Goal: Task Accomplishment & Management: Manage account settings

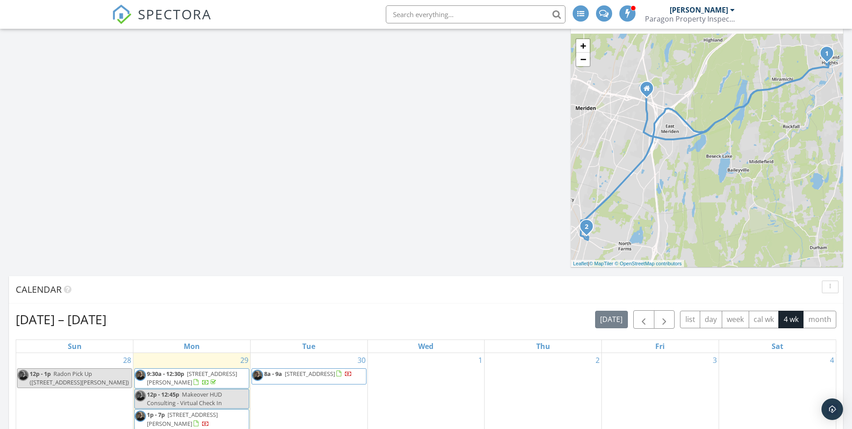
scroll to position [404, 0]
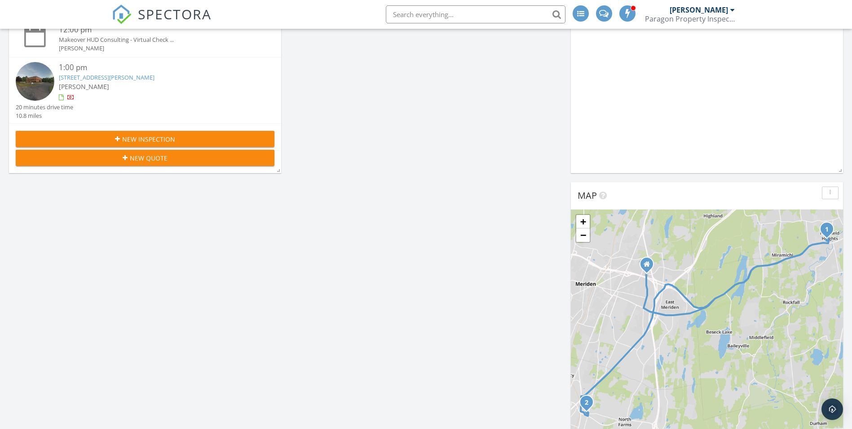
scroll to position [90, 0]
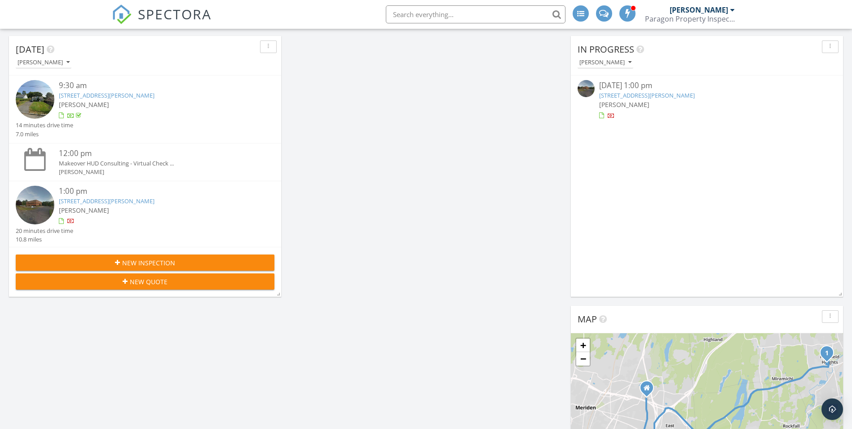
drag, startPoint x: 477, startPoint y: 426, endPoint x: 485, endPoint y: 452, distance: 26.6
click at [138, 266] on span "New Inspection" at bounding box center [148, 262] width 53 height 9
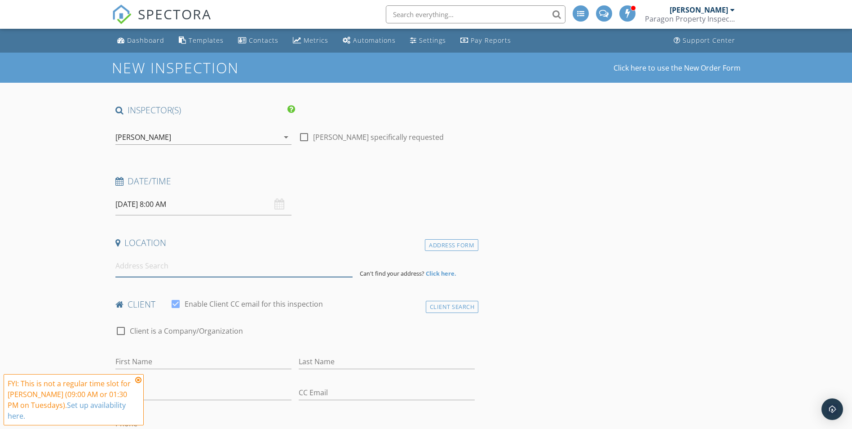
click at [129, 267] on input at bounding box center [233, 266] width 237 height 22
paste input "175 punchbrook rd Burlington CT"
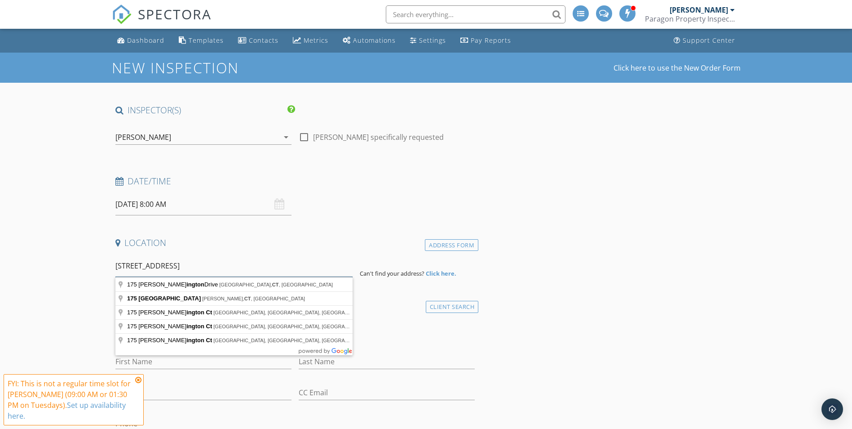
type input "175 punchbrook rd Burlington CT"
drag, startPoint x: 244, startPoint y: 267, endPoint x: 88, endPoint y: 266, distance: 155.9
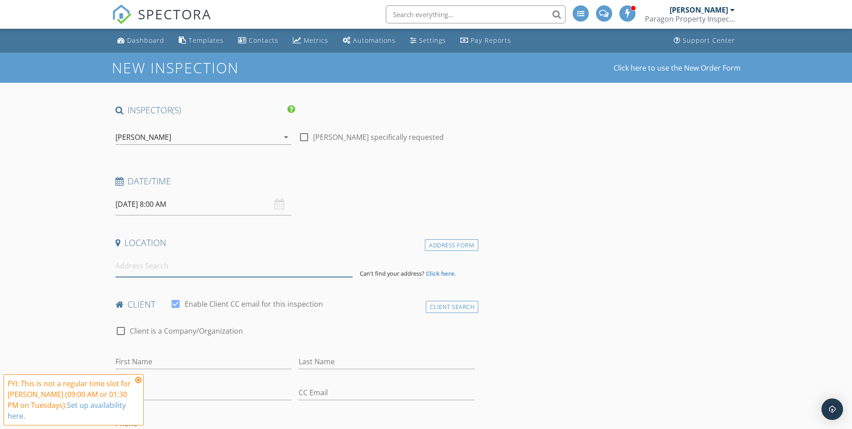
paste input "175 Punch Brook Rd, Burlington, CT 06013"
type input "175 Punch Brook Rd, Burlington, CT 06013, USA"
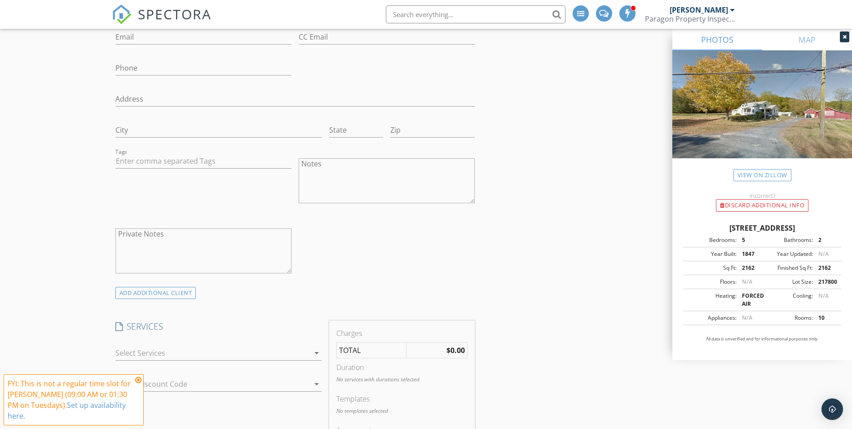
scroll to position [584, 0]
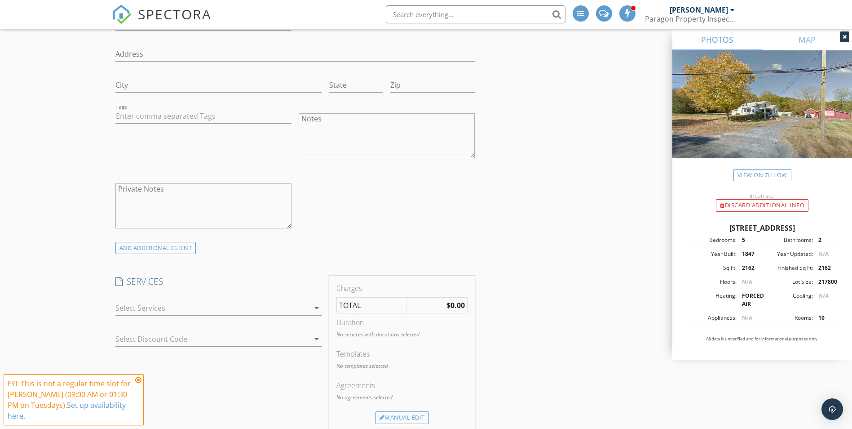
click at [316, 307] on icon "arrow_drop_down" at bounding box center [316, 307] width 11 height 11
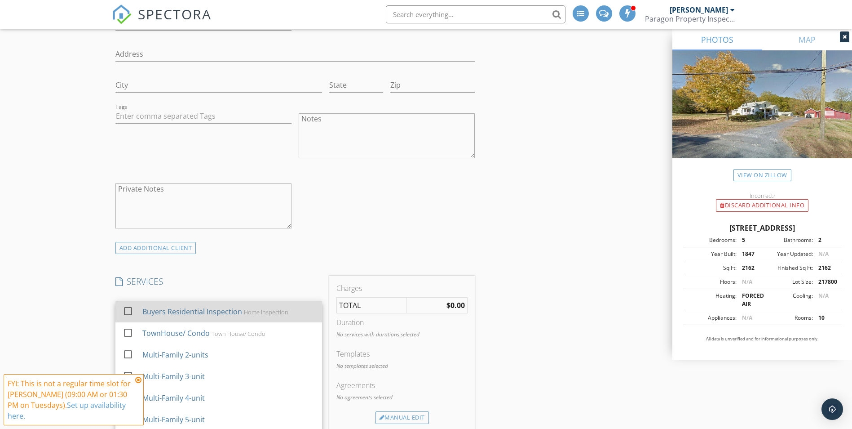
click at [206, 314] on div "Buyers Residential Inspection" at bounding box center [192, 311] width 100 height 11
checkbox input "true"
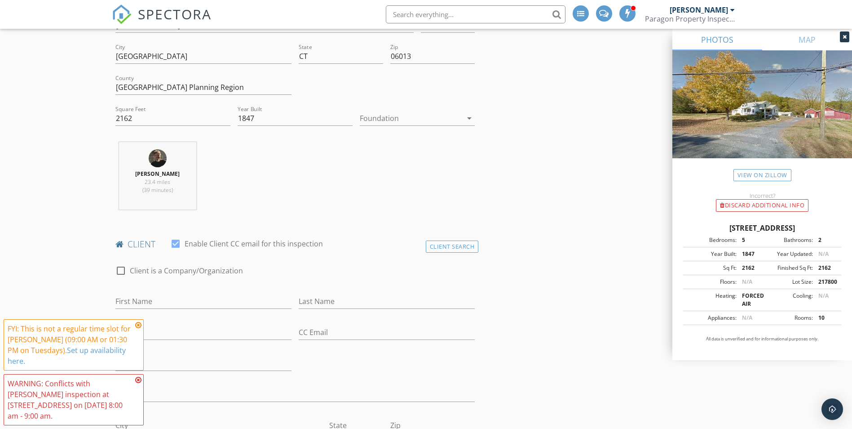
scroll to position [135, 0]
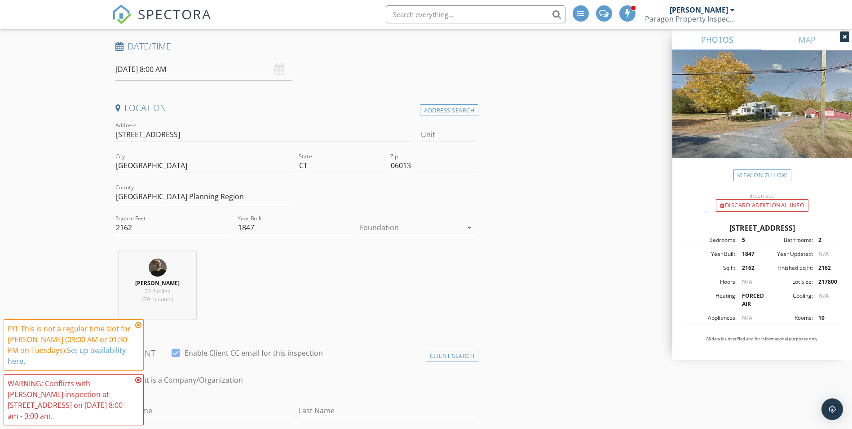
click at [239, 67] on input "09/30/2025 8:00 AM" at bounding box center [203, 69] width 176 height 22
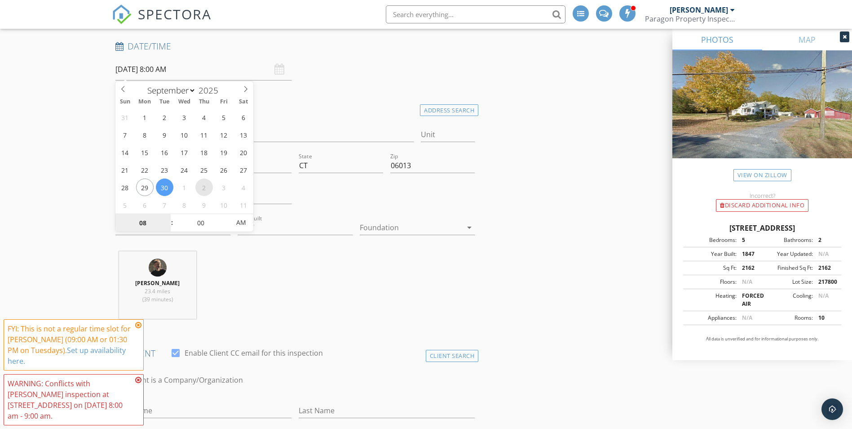
select select "9"
type input "10/02/2025 8:00 AM"
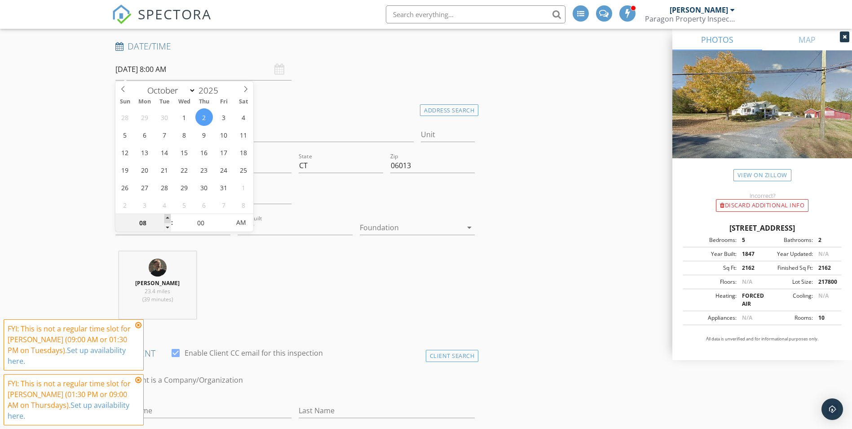
type input "09"
type input "10/02/2025 9:00 AM"
click at [170, 216] on span at bounding box center [167, 218] width 6 height 9
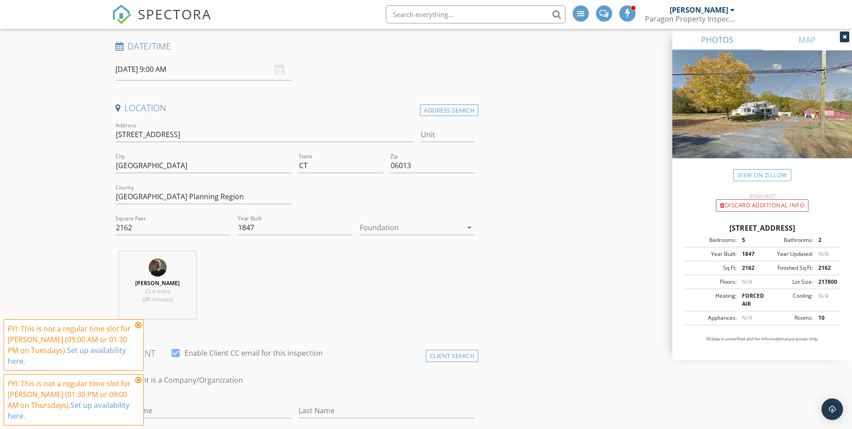
click at [137, 326] on icon at bounding box center [138, 324] width 6 height 7
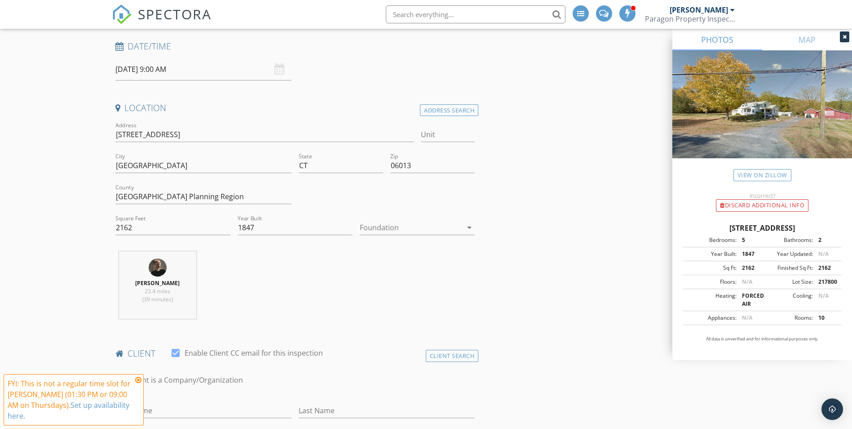
click at [142, 382] on div "FYI: This is not a regular time slot for Bertin Ducas (01:30 PM or 09:00 AM on …" at bounding box center [74, 399] width 140 height 51
click at [135, 380] on icon at bounding box center [138, 379] width 6 height 7
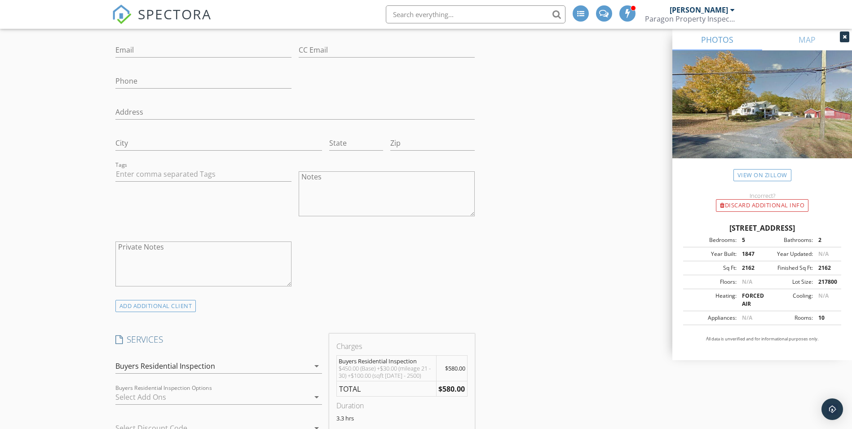
scroll to position [494, 0]
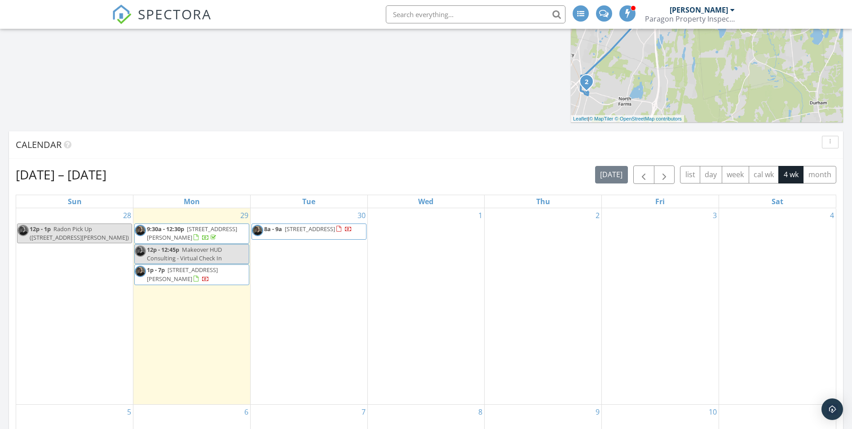
scroll to position [584, 0]
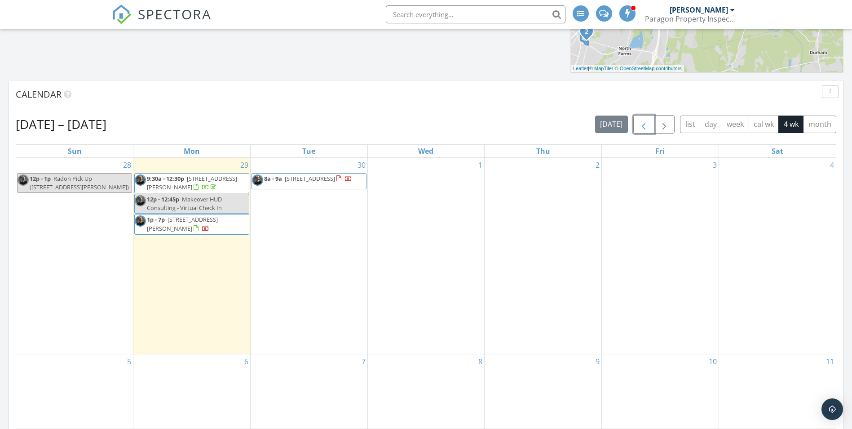
click at [645, 121] on span "button" at bounding box center [644, 124] width 11 height 11
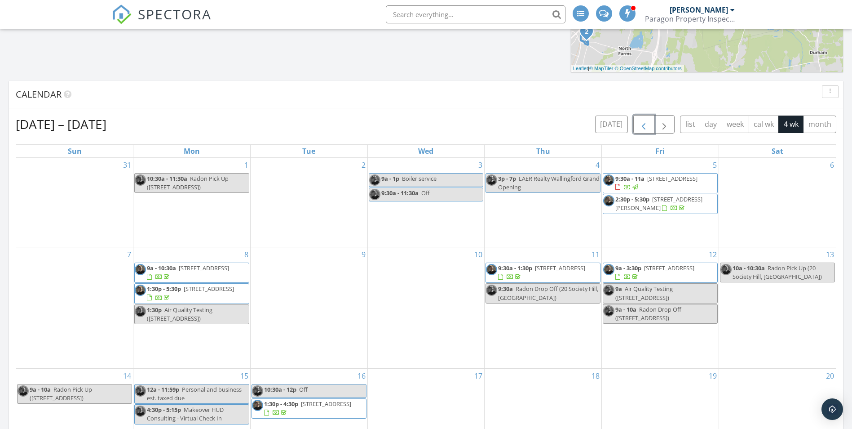
scroll to position [719, 0]
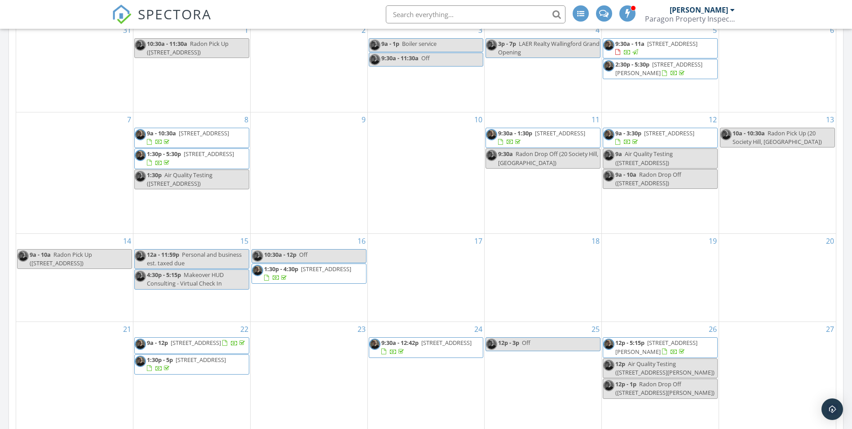
click at [666, 346] on span "35 Ames Rd, Lisbon 06351" at bounding box center [657, 346] width 82 height 17
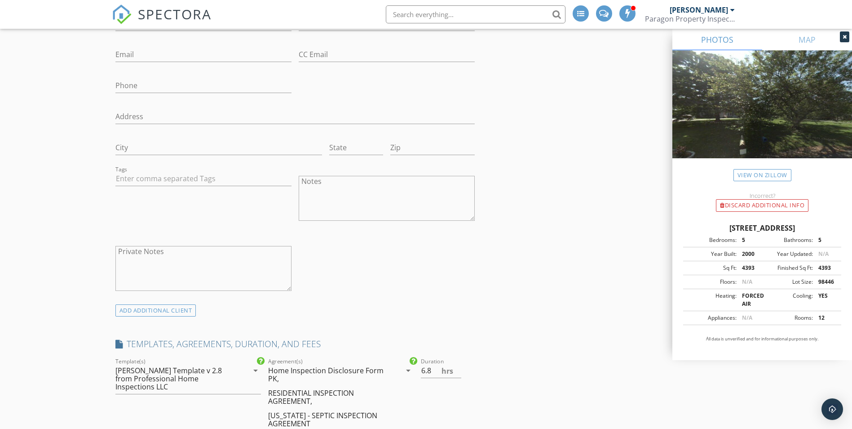
scroll to position [359, 0]
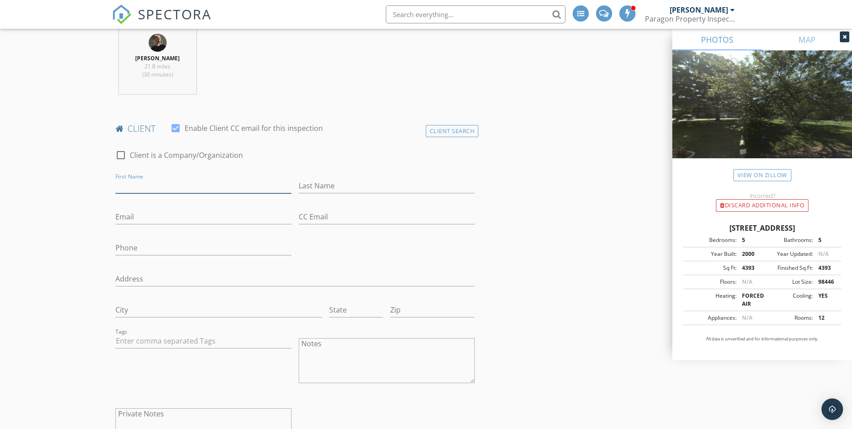
click at [144, 188] on input "First Name" at bounding box center [203, 185] width 176 height 15
type input "Gagan"
type input "Sachdeva"
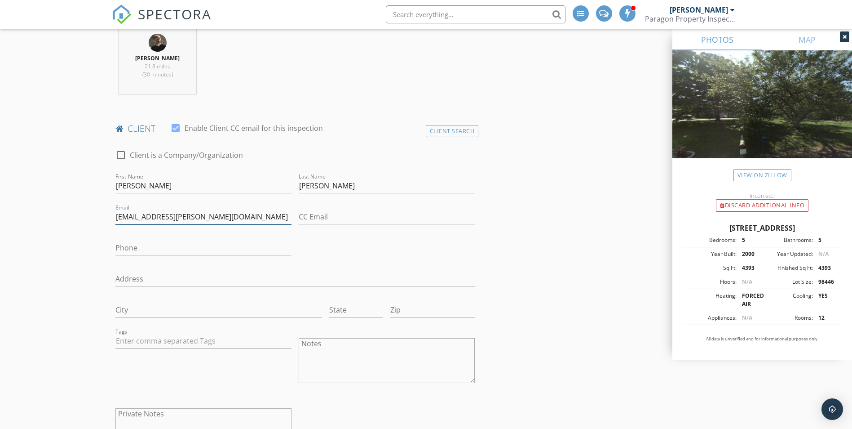
type input "gsingh.sachdeva@gmail.com"
type input "203-502-9224"
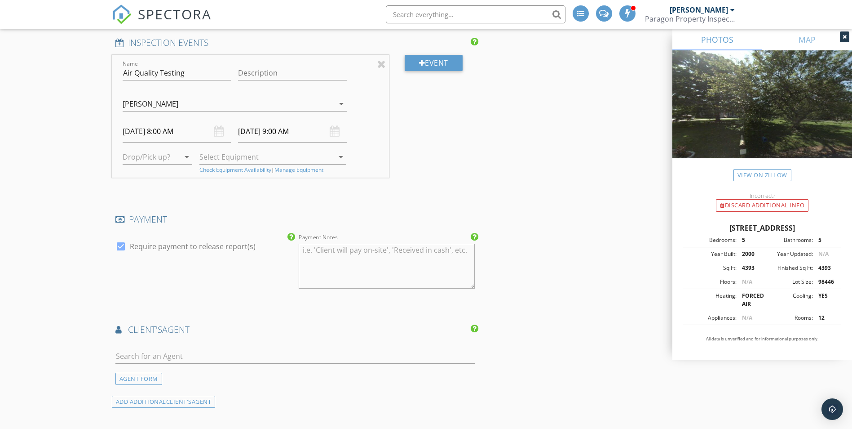
scroll to position [1258, 0]
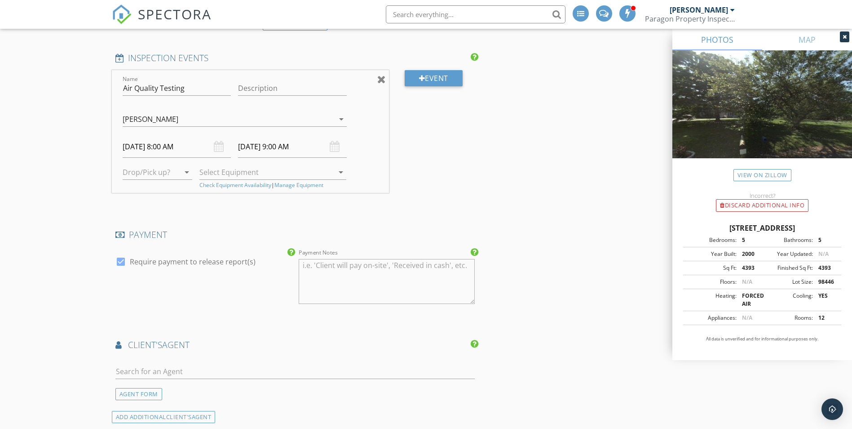
click at [379, 80] on div at bounding box center [381, 79] width 9 height 11
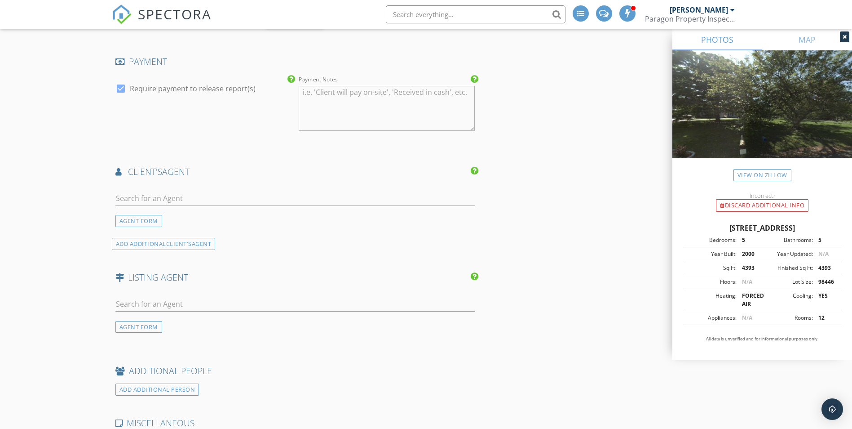
scroll to position [1393, 0]
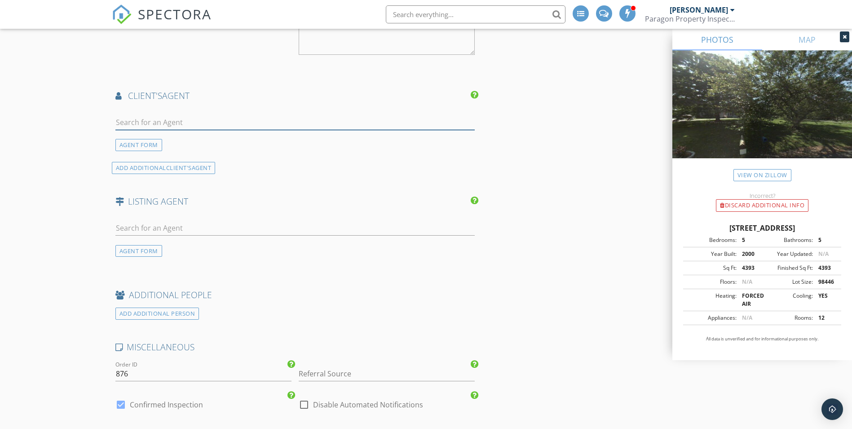
click at [169, 124] on input "text" at bounding box center [295, 122] width 360 height 15
type input "Jith"
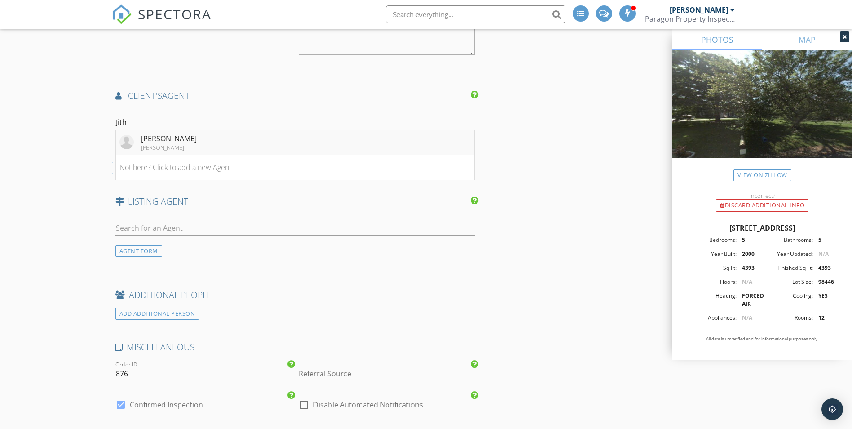
click at [166, 138] on div "Jithu Sajeevan" at bounding box center [169, 138] width 56 height 11
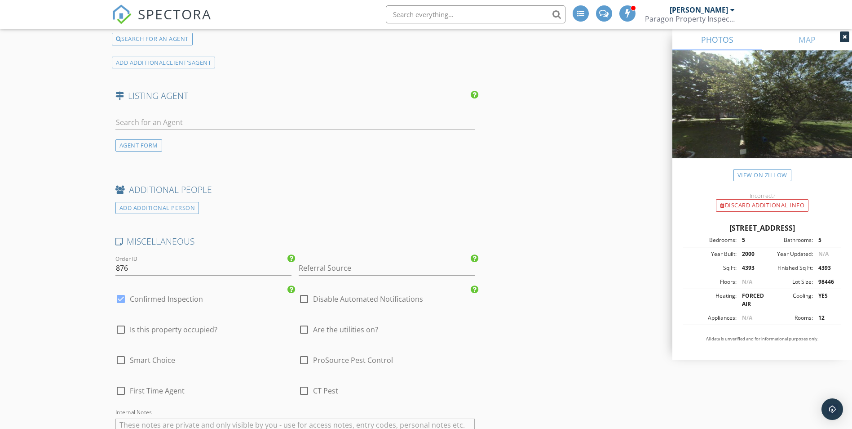
scroll to position [1753, 0]
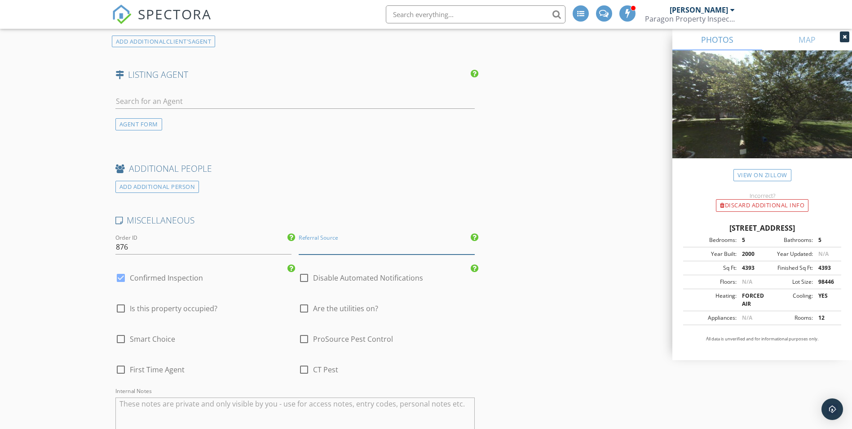
click at [327, 241] on input "Referral Source" at bounding box center [387, 247] width 176 height 15
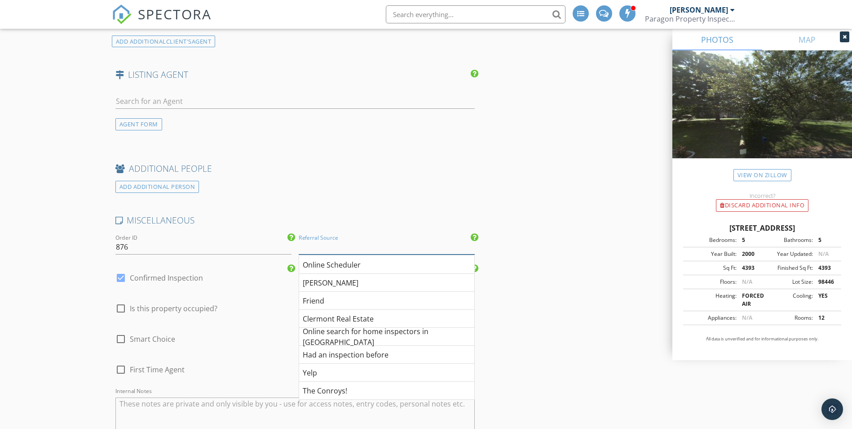
click at [337, 246] on input "Referral Source" at bounding box center [387, 247] width 176 height 15
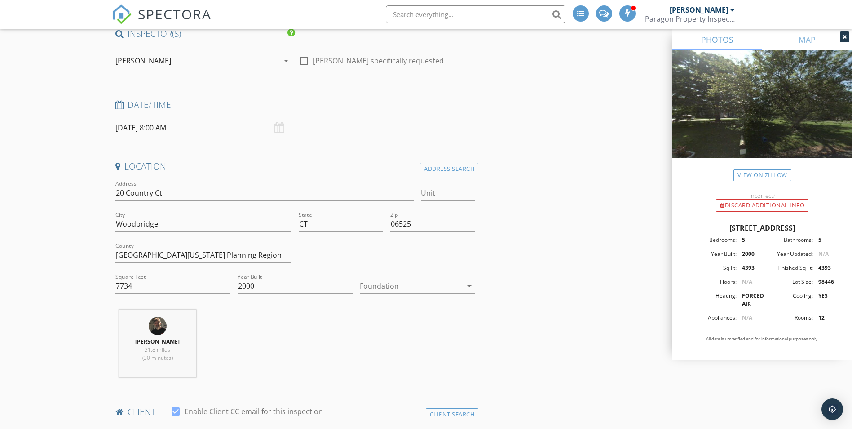
scroll to position [0, 0]
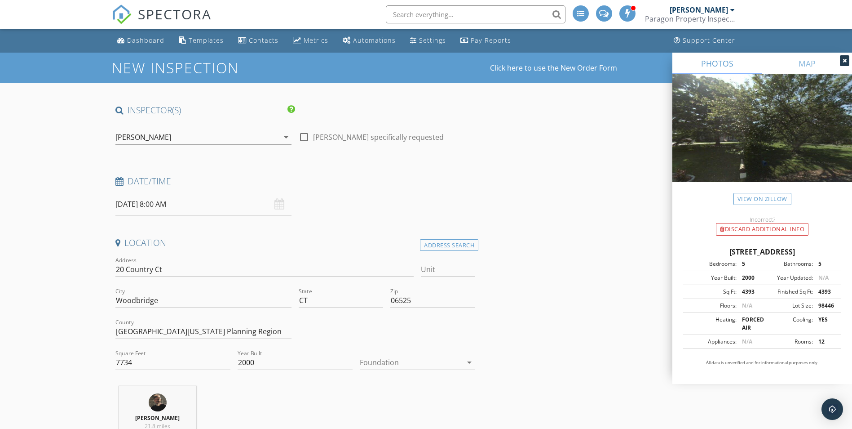
click at [227, 210] on input "09/30/2025 8:00 AM" at bounding box center [203, 204] width 176 height 22
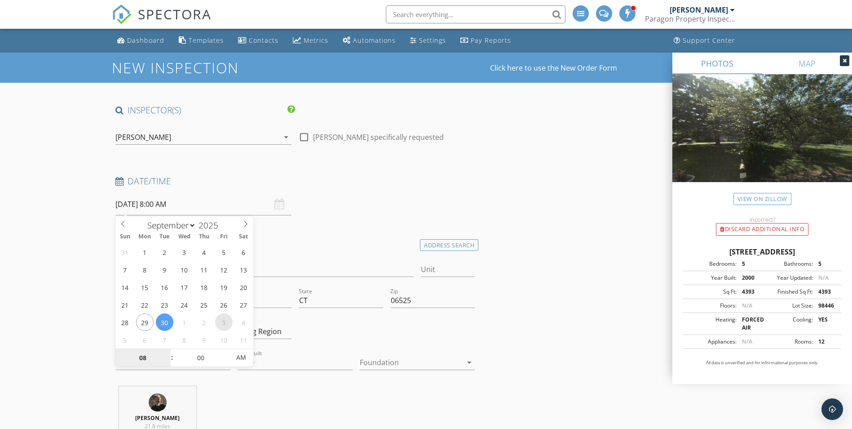
type input "10/03/2025 8:00 AM"
select select "9"
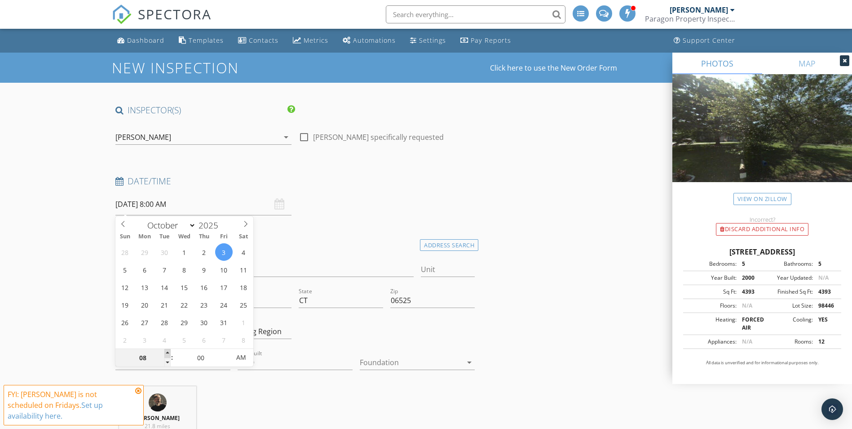
type input "10/03/2025 9:00 AM"
type input "09"
click at [166, 351] on span at bounding box center [167, 353] width 6 height 9
click at [202, 359] on input "00" at bounding box center [200, 358] width 55 height 18
type input "30"
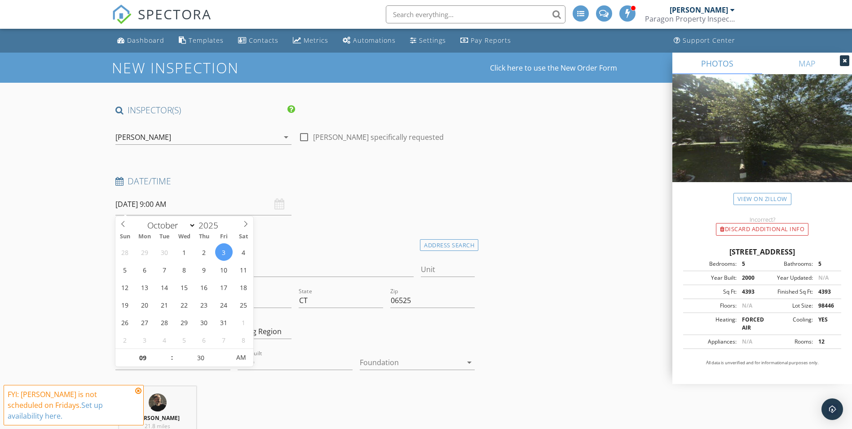
type input "10/03/2025 9:30 AM"
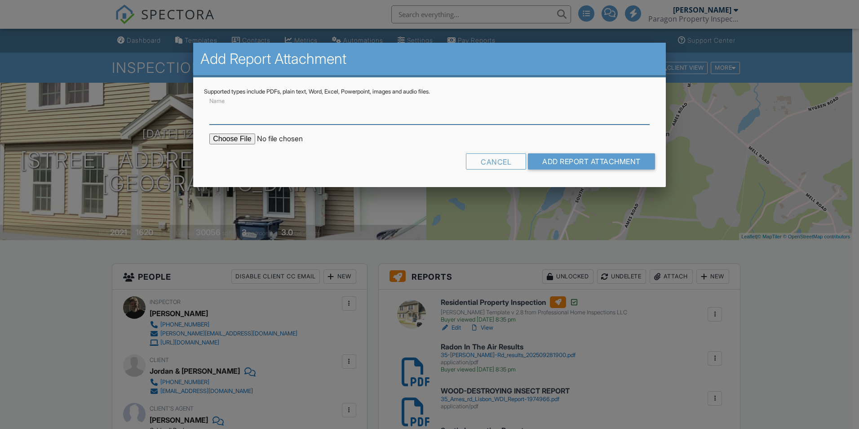
click at [234, 117] on input "Name" at bounding box center [429, 113] width 440 height 22
type input "Air quality Test Results"
click at [225, 139] on input "file" at bounding box center [285, 138] width 153 height 11
type input "C:\fakepath\Air quality test (mold) 35 Ames Rd Lisbon242505130_001.pdf"
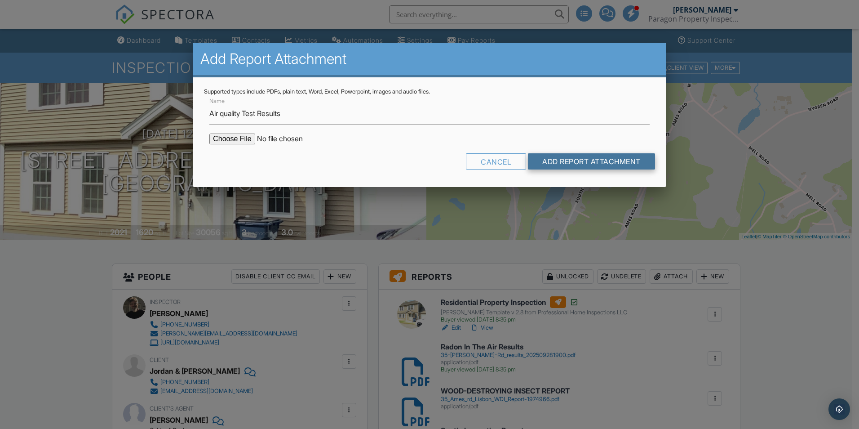
click at [607, 165] on input "Add Report Attachment" at bounding box center [591, 161] width 127 height 16
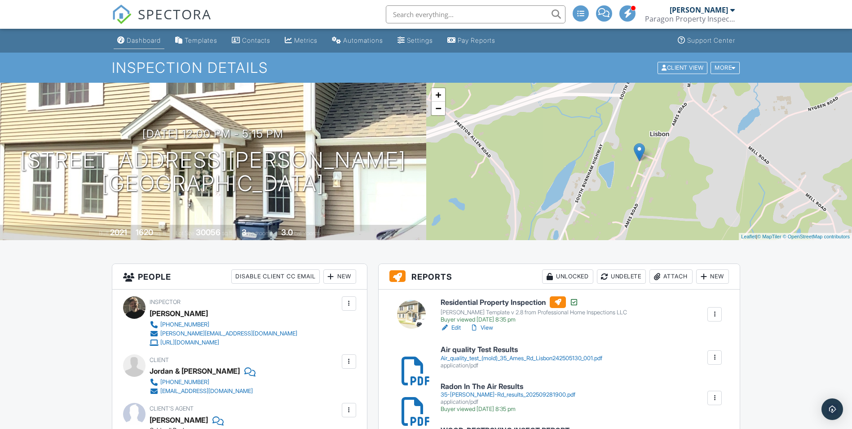
click at [151, 44] on div "Dashboard" at bounding box center [144, 40] width 34 height 8
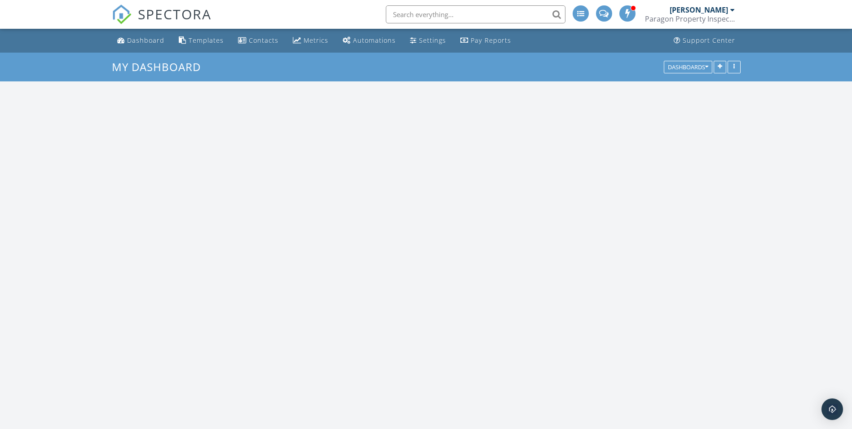
scroll to position [1461, 866]
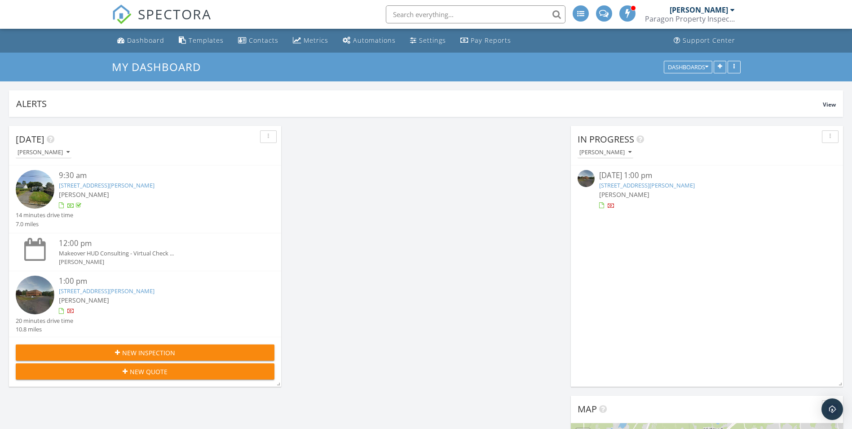
click at [104, 289] on link "85 Barnes Rd 111, Wallingford, CT 06492" at bounding box center [107, 291] width 96 height 8
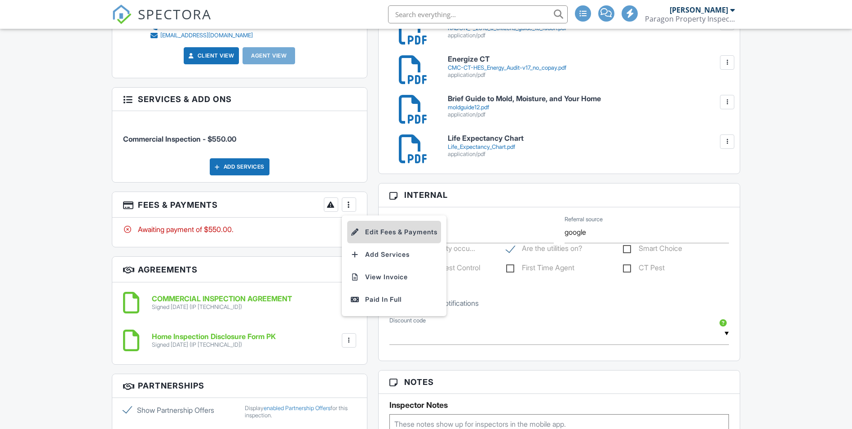
scroll to position [404, 0]
click at [395, 235] on li "Edit Fees & Payments" at bounding box center [394, 232] width 94 height 22
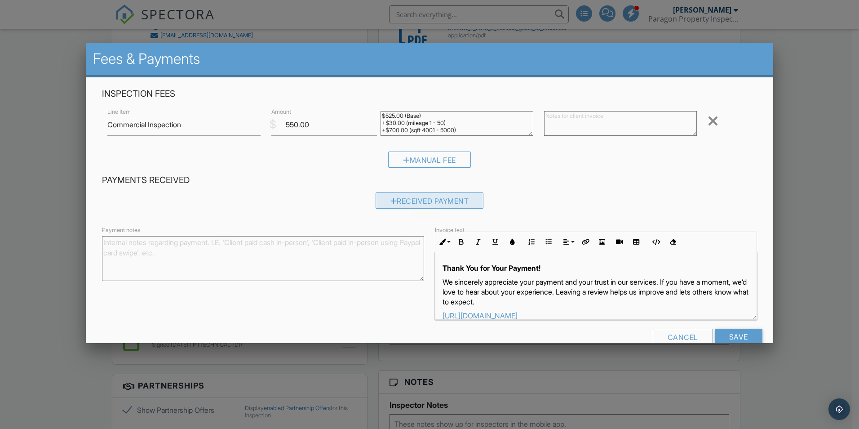
click at [403, 204] on div "Received Payment" at bounding box center [430, 200] width 108 height 16
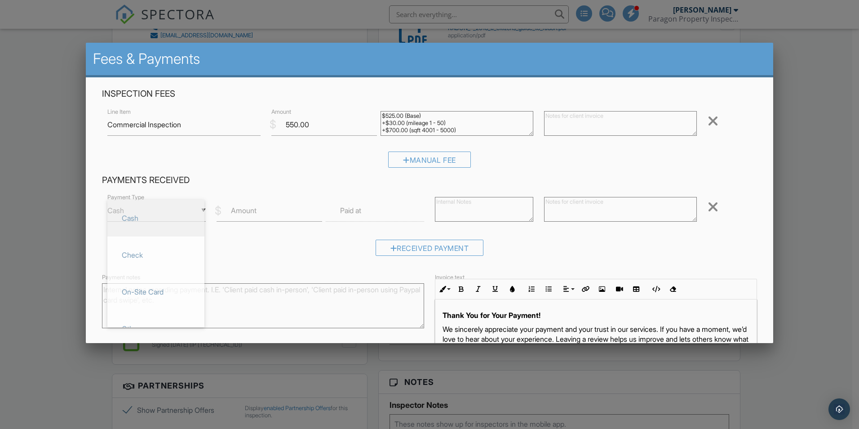
click at [181, 209] on div "▼ Cash Cash Check On-Site Card Other Cash Check On-Site Card Other" at bounding box center [156, 211] width 98 height 22
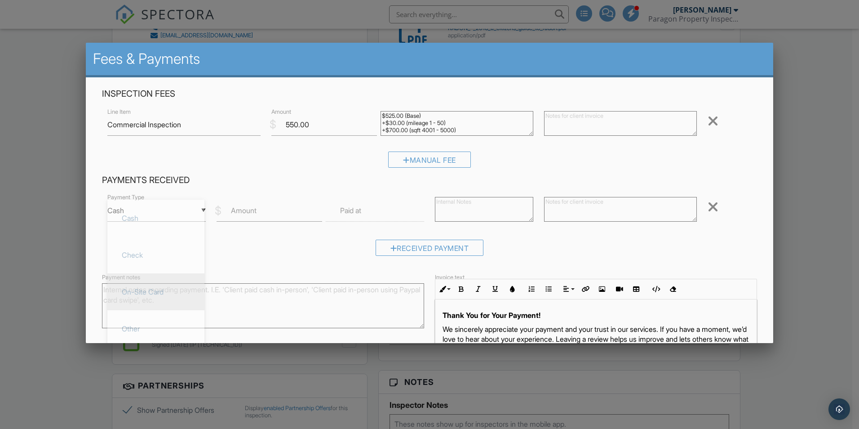
click at [161, 284] on span "On-Site Card" at bounding box center [156, 291] width 83 height 22
type input "On-Site Card"
drag, startPoint x: 162, startPoint y: 284, endPoint x: 268, endPoint y: 206, distance: 131.2
click at [268, 206] on input "Amount" at bounding box center [270, 211] width 106 height 22
click at [270, 216] on input "Amount" at bounding box center [270, 211] width 106 height 22
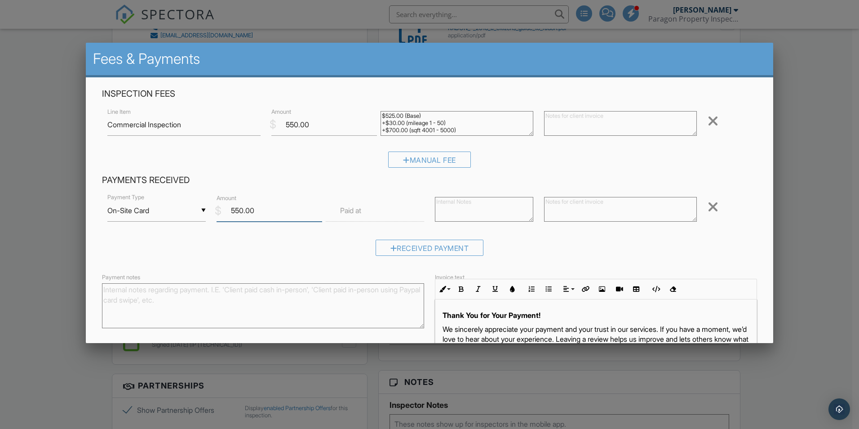
type input "550.00"
click at [367, 207] on input "text" at bounding box center [375, 211] width 98 height 22
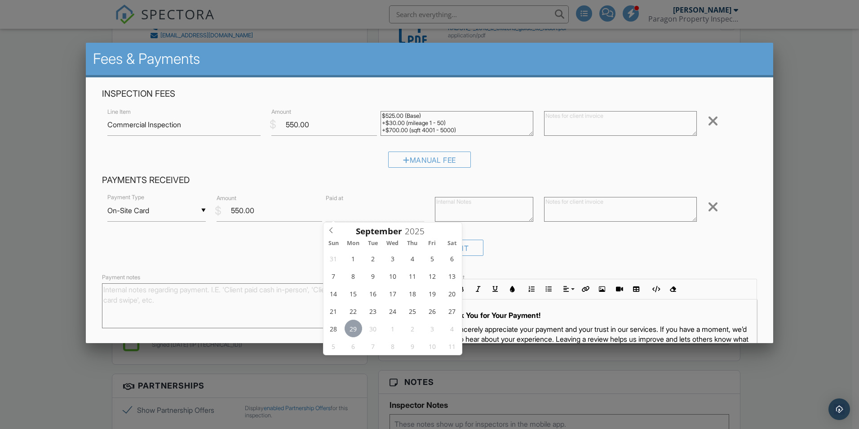
type input "[DATE] 12:00 PM"
type input "01"
type input "[DATE] 1:00 PM"
click at [375, 359] on span at bounding box center [376, 359] width 6 height 9
click at [407, 364] on input "00" at bounding box center [409, 364] width 55 height 18
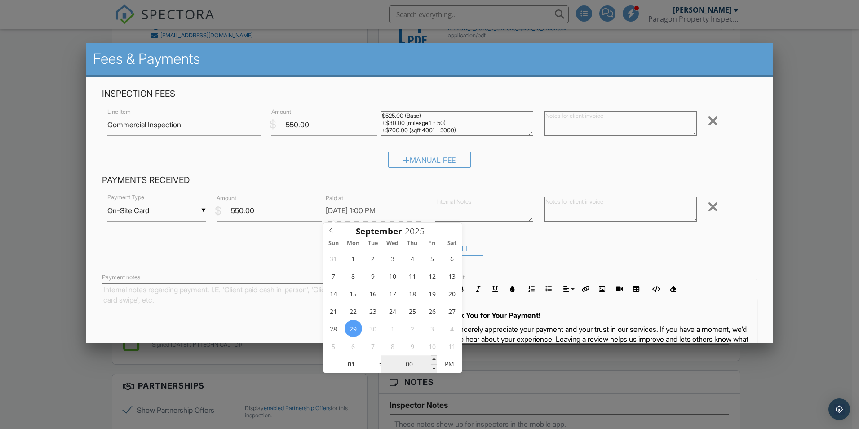
type input "02"
type input "[DATE] 1:02 PM"
type input "21"
type input "[DATE] 1:21 PM"
type input "30"
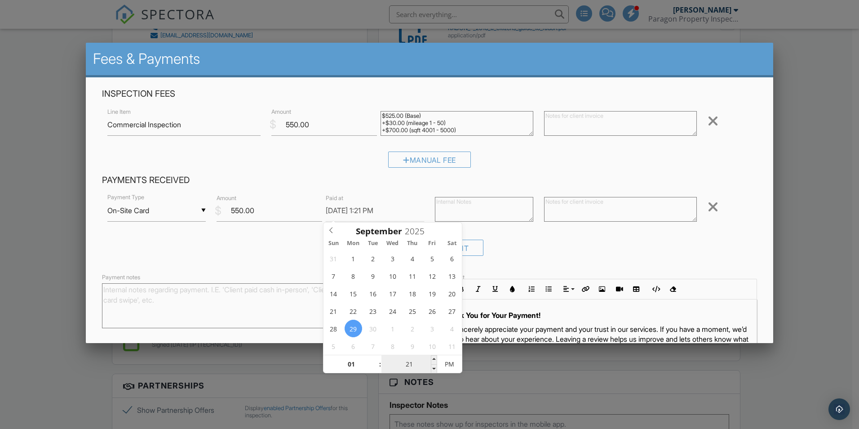
type input "[DATE] 1:30 PM"
type input "00"
type input "[DATE] 1:00 PM"
click at [409, 362] on input "00" at bounding box center [409, 364] width 55 height 18
type input "20"
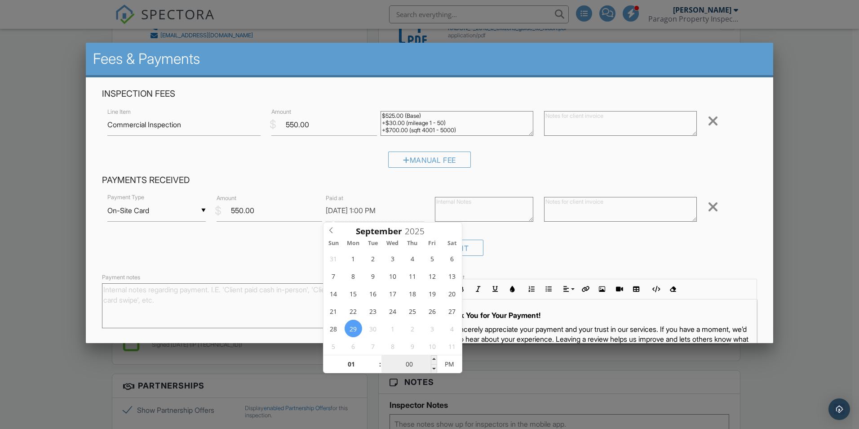
type input "[DATE] 1:20 PM"
type input "21"
type input "[DATE] 1:21 PM"
type input "21"
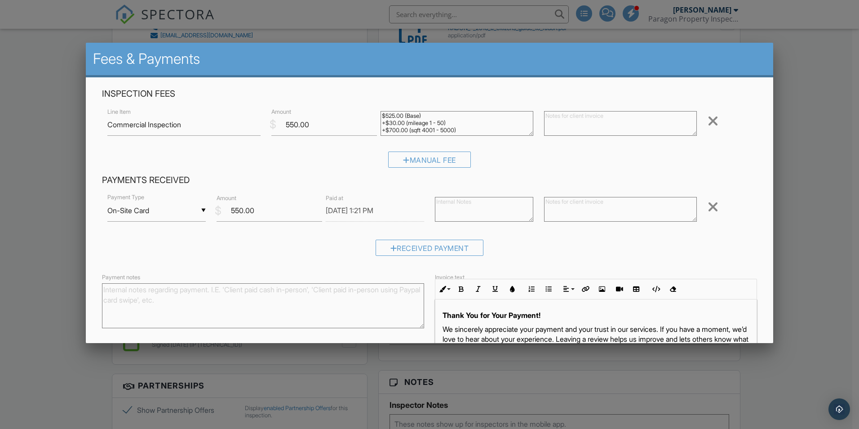
click at [455, 205] on textarea at bounding box center [484, 209] width 98 height 25
paste textarea "Payment received ($550.00 USD) Transaction ID: 81231600314"
type textarea "Payment received ($550.00 USD) Transaction ID: 81231600314"
click at [547, 200] on textarea at bounding box center [620, 209] width 153 height 25
paste textarea "Payment received ($550.00 USD) Transaction ID: 81231600314"
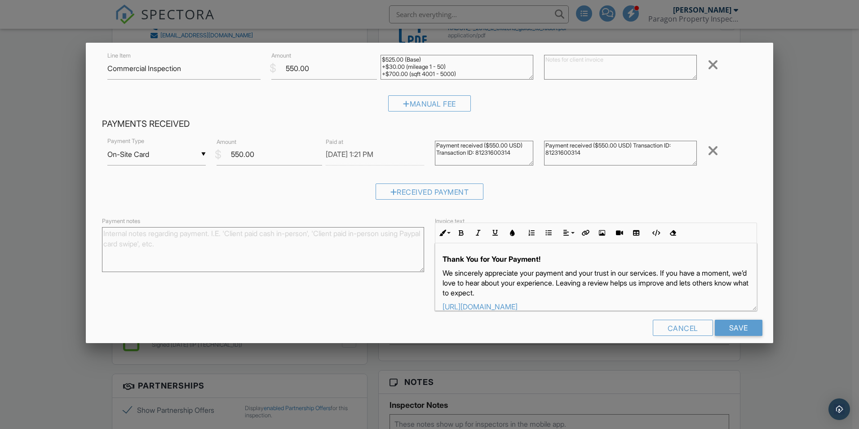
scroll to position [67, 0]
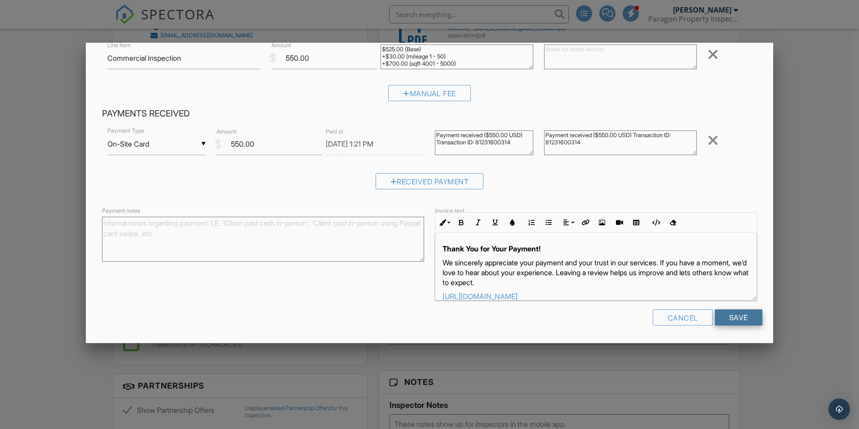
type textarea "Payment received ($550.00 USD) Transaction ID: 81231600314"
click at [739, 318] on input "Save" at bounding box center [739, 317] width 48 height 16
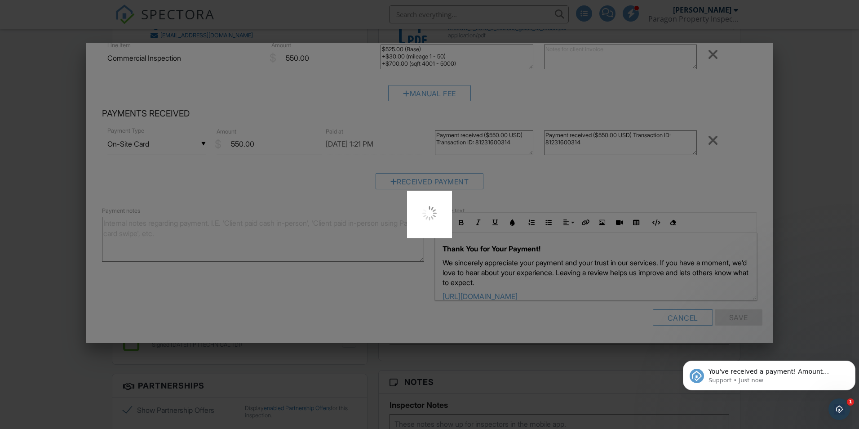
scroll to position [0, 0]
